Goal: Check status: Check status

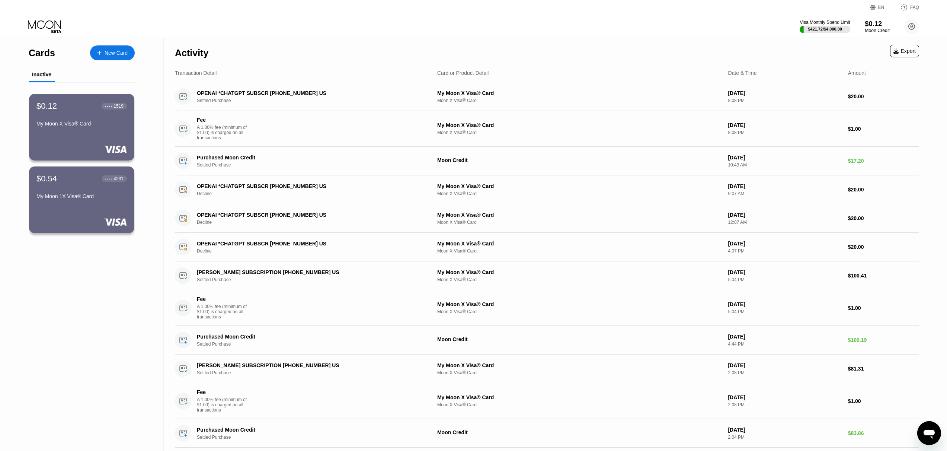
click at [873, 25] on div "$0.12" at bounding box center [877, 24] width 25 height 8
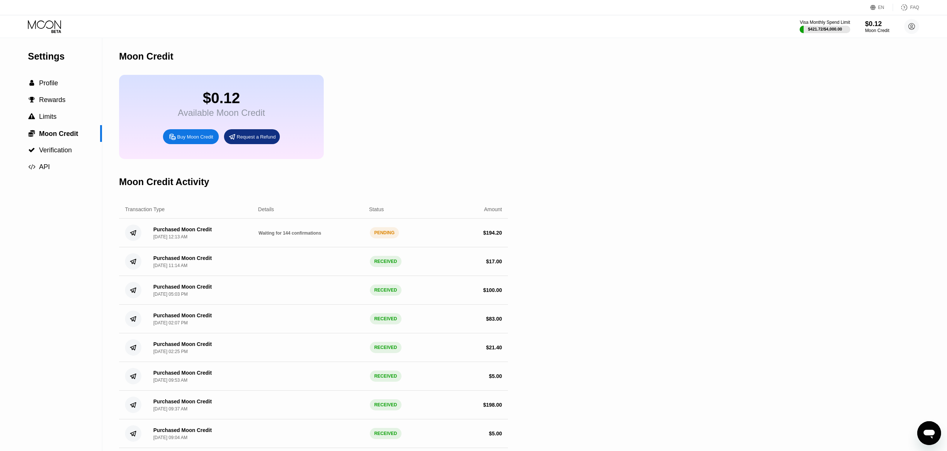
click at [306, 232] on span "Waiting for 144 confirmations" at bounding box center [290, 232] width 63 height 5
click at [315, 236] on span "Waiting for 144 confirmations" at bounding box center [290, 232] width 63 height 5
click at [280, 243] on div "Purchased Moon Credit Sep 22, 2025, 12:13 AM Waiting for 144 confirmations PEND…" at bounding box center [313, 233] width 389 height 29
drag, startPoint x: 259, startPoint y: 235, endPoint x: 324, endPoint y: 235, distance: 65.1
click at [324, 235] on div "Waiting for 144 confirmations" at bounding box center [311, 233] width 105 height 6
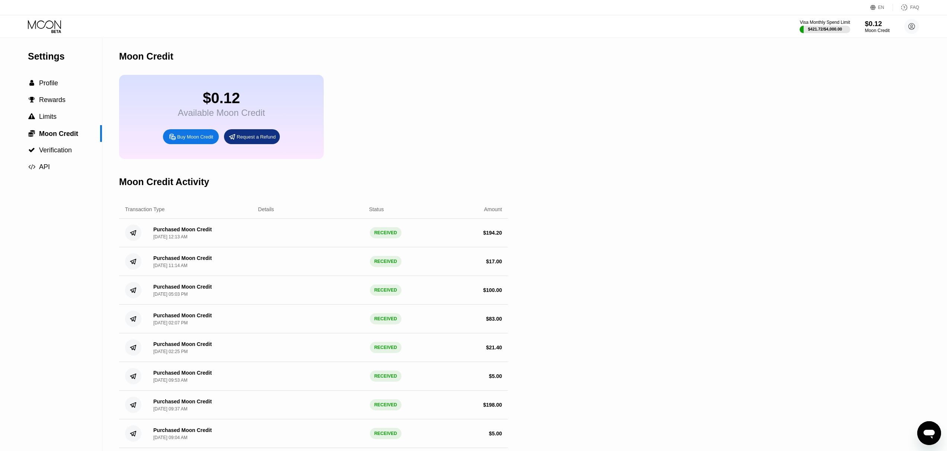
click at [869, 26] on div "$0.12" at bounding box center [877, 24] width 25 height 8
click at [57, 83] on span "Profile" at bounding box center [48, 82] width 19 height 7
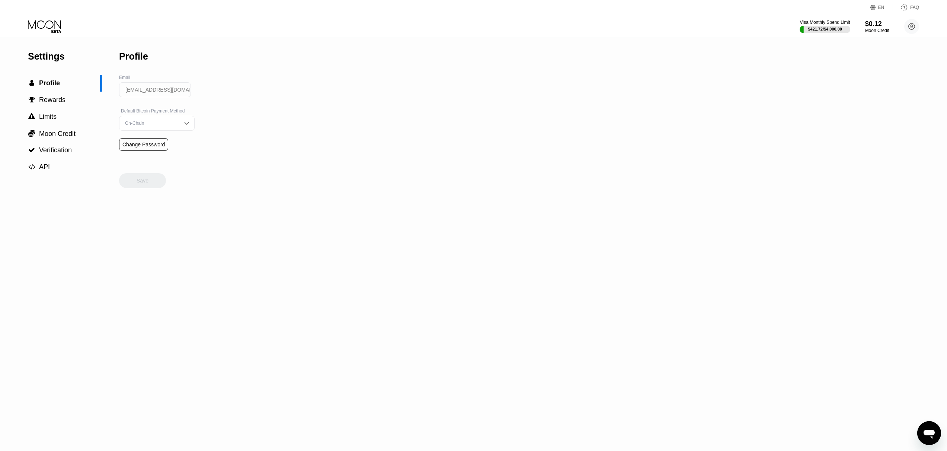
click at [48, 21] on icon at bounding box center [45, 26] width 35 height 13
